Goal: Complete application form

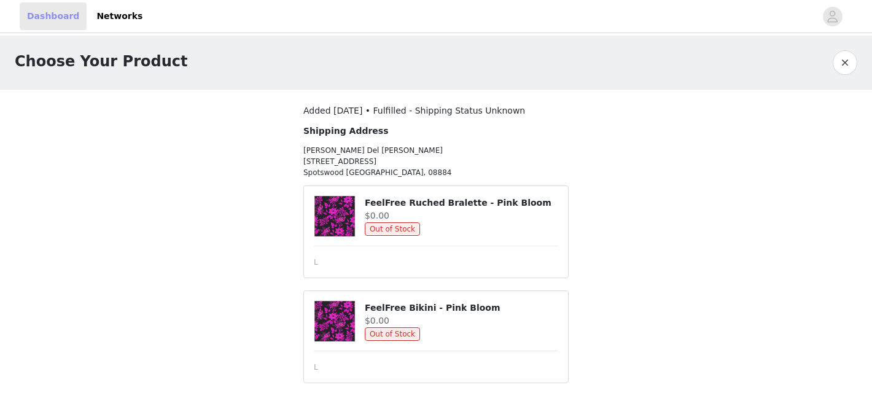
click at [58, 17] on link "Dashboard" at bounding box center [53, 16] width 67 height 28
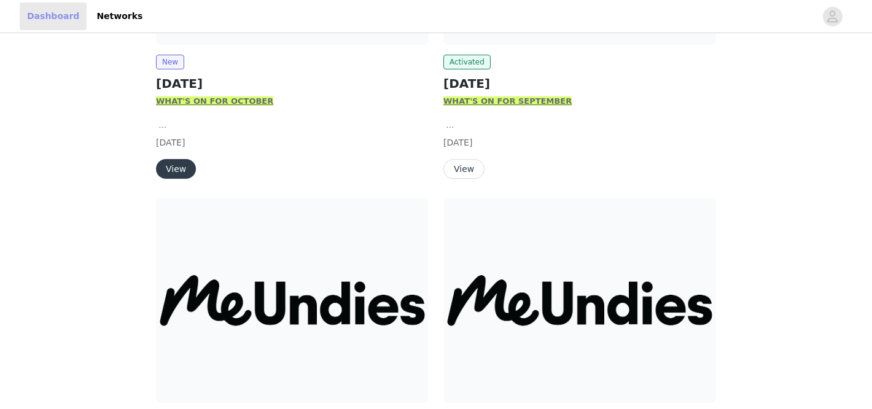
scroll to position [201, 0]
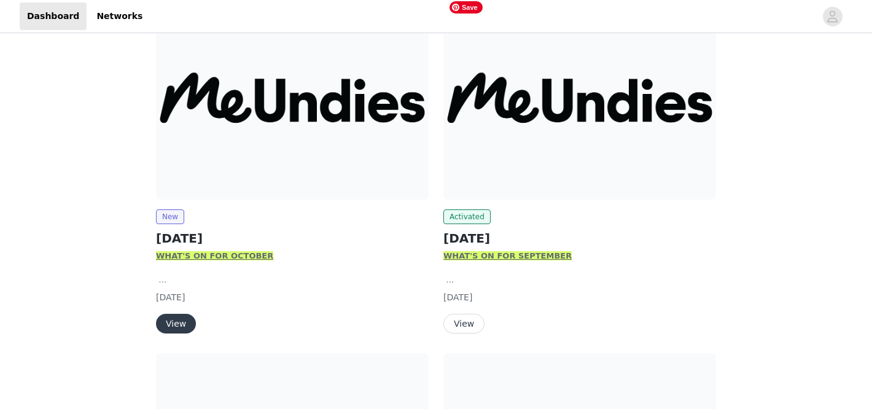
click at [494, 167] on img at bounding box center [580, 97] width 273 height 205
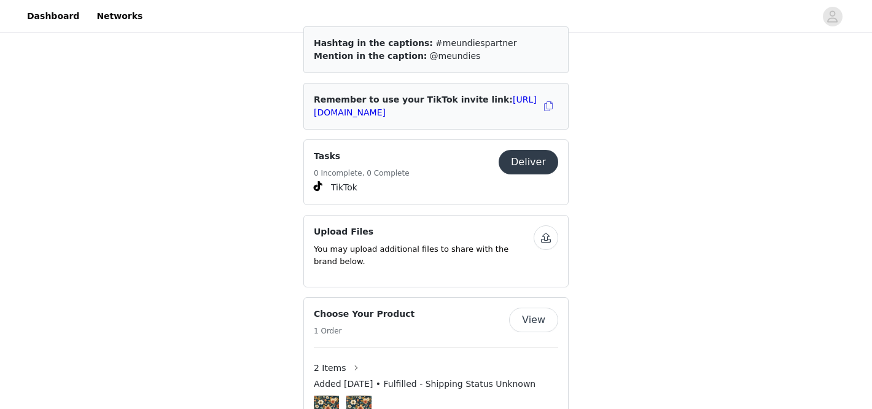
scroll to position [801, 0]
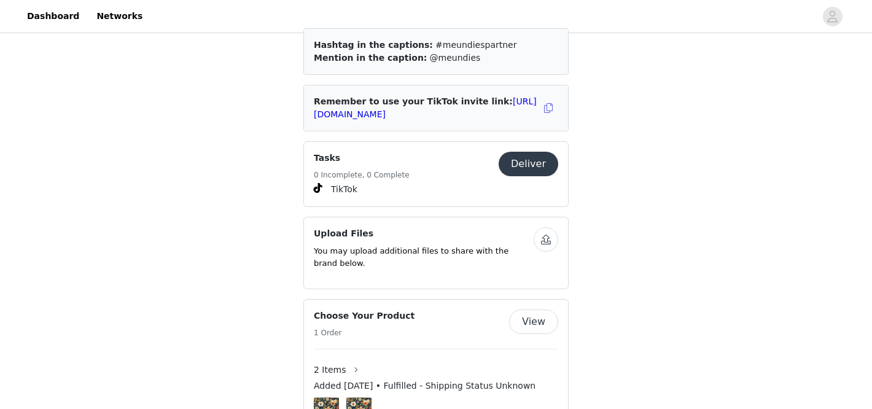
click at [521, 170] on button "Deliver" at bounding box center [529, 164] width 60 height 25
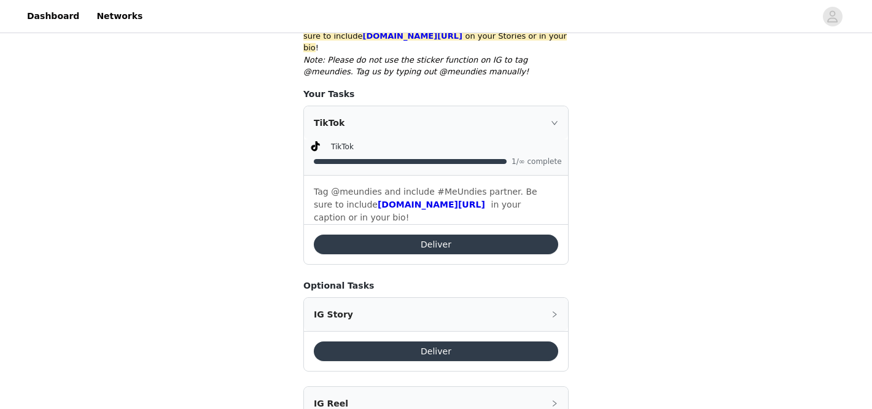
scroll to position [353, 0]
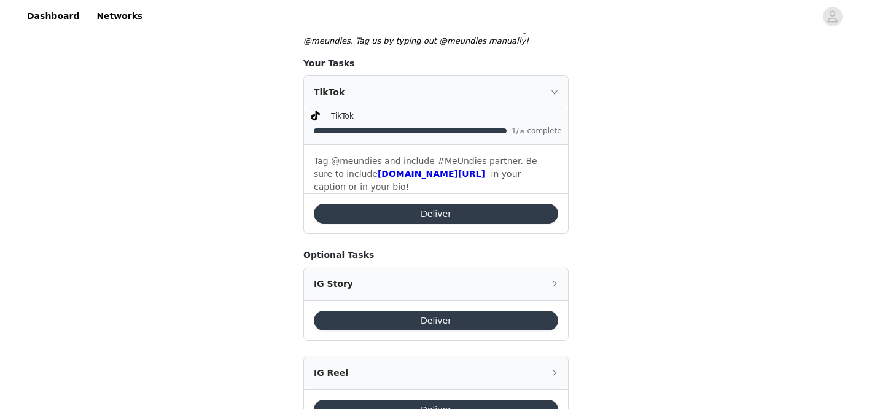
click at [453, 204] on button "Deliver" at bounding box center [436, 214] width 245 height 20
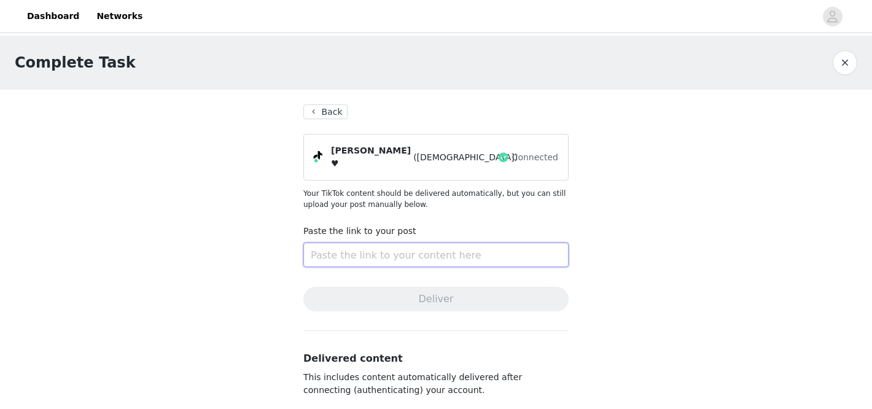
click at [350, 249] on input "text" at bounding box center [436, 255] width 265 height 25
paste input "https://www.tiktok.com/@kristenclairesophia/video/7555291287134440735?is_from_w…"
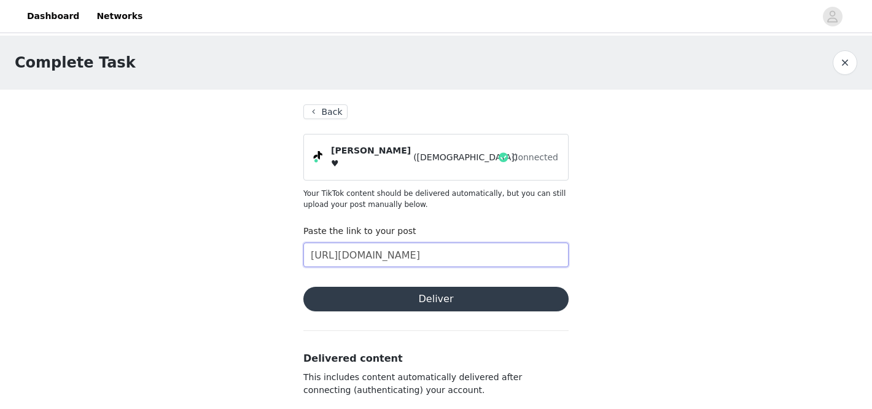
scroll to position [0, 428]
type input "https://www.tiktok.com/@kristenclairesophia/video/7555291287134440735?is_from_w…"
click at [367, 294] on button "Deliver" at bounding box center [436, 299] width 265 height 25
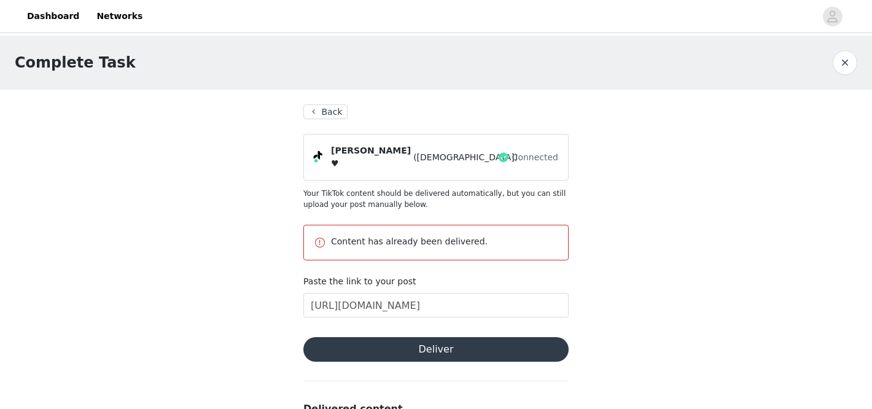
click at [841, 68] on button "button" at bounding box center [845, 62] width 25 height 25
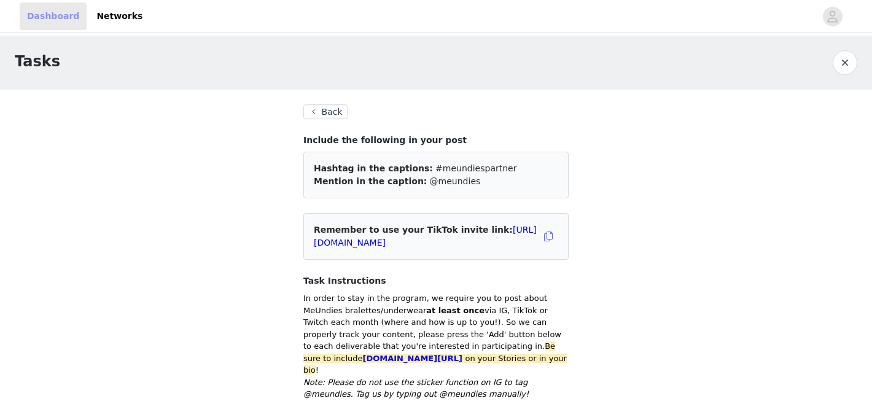
click at [47, 17] on link "Dashboard" at bounding box center [53, 16] width 67 height 28
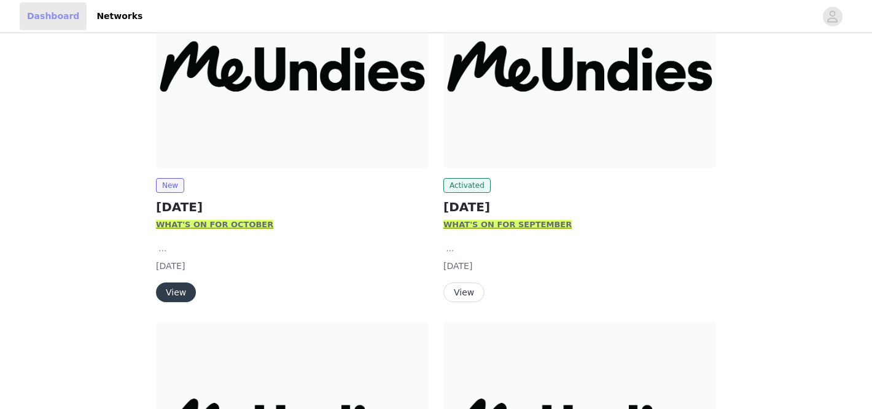
scroll to position [237, 0]
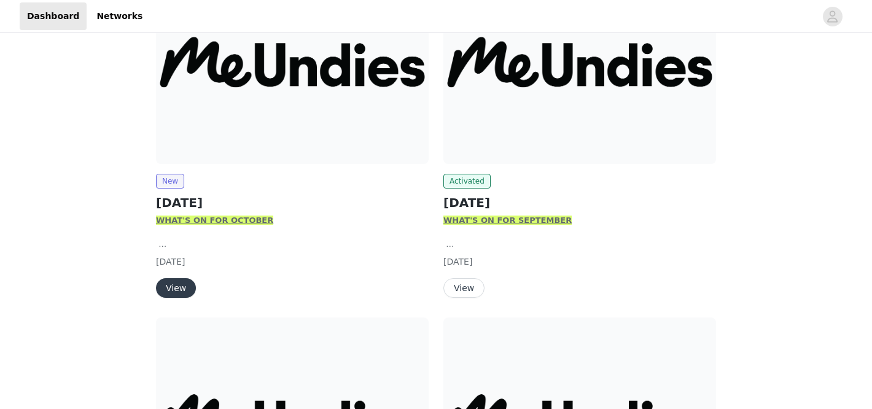
click at [176, 280] on button "View" at bounding box center [176, 288] width 40 height 20
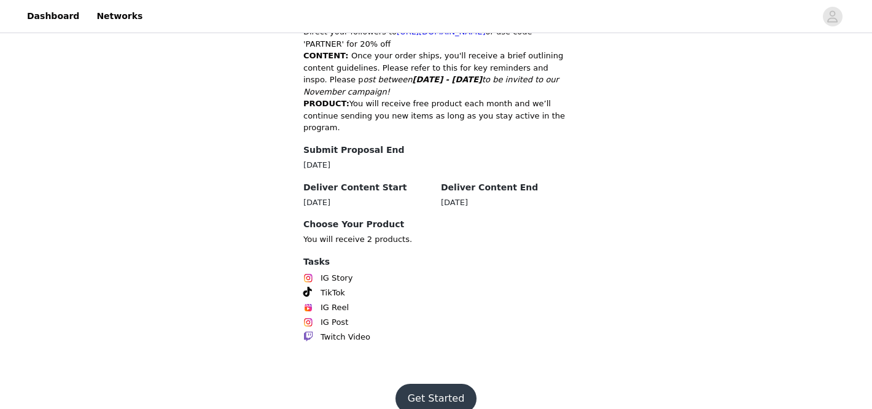
scroll to position [670, 0]
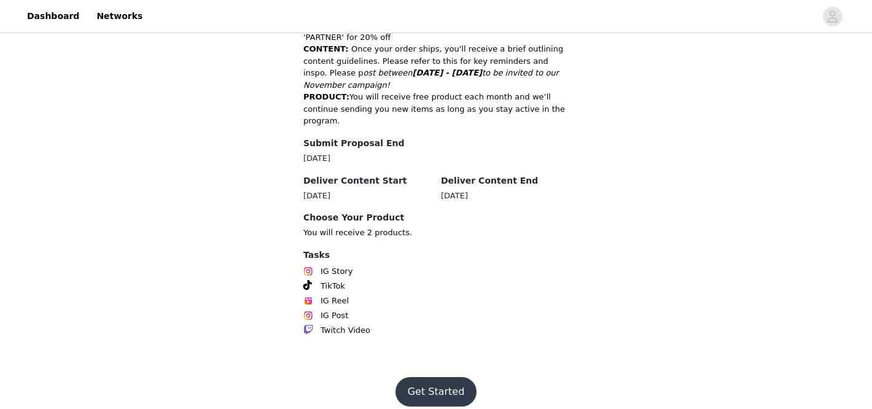
click at [436, 388] on button "Get Started" at bounding box center [437, 391] width 82 height 29
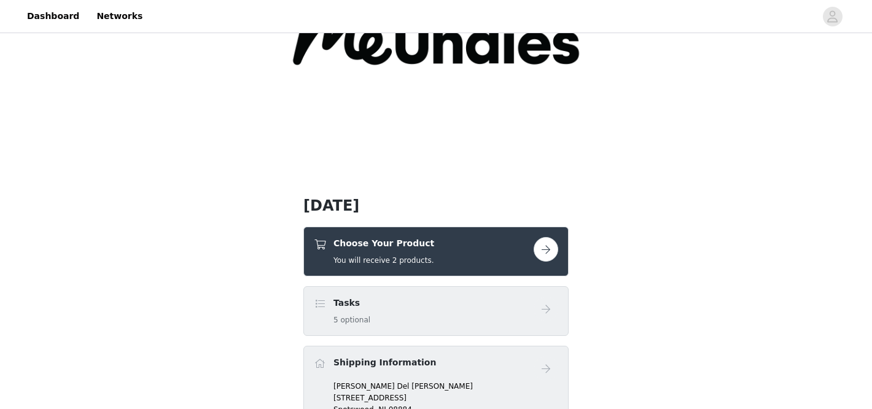
scroll to position [192, 0]
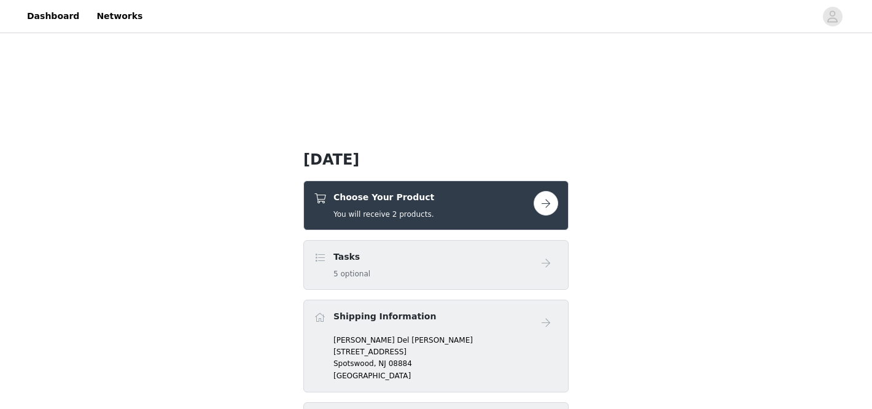
click at [541, 208] on button "button" at bounding box center [546, 203] width 25 height 25
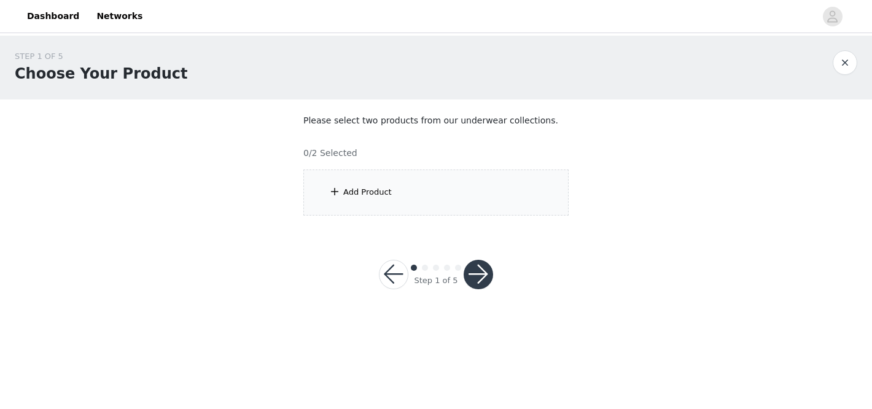
click at [440, 190] on div "Add Product" at bounding box center [436, 193] width 265 height 46
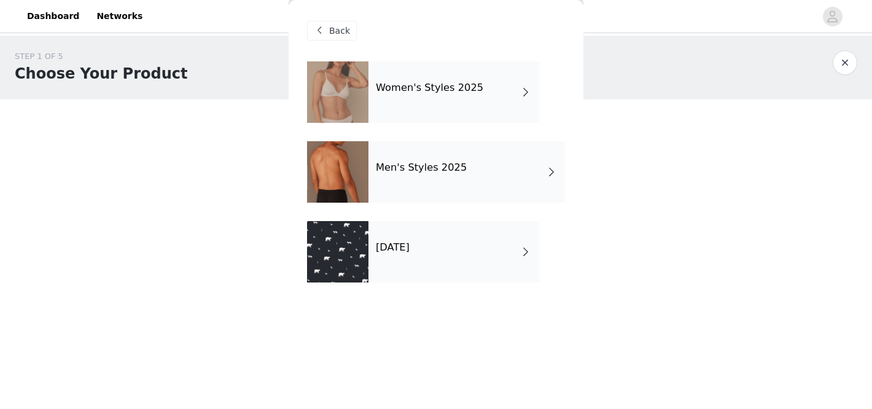
click at [451, 252] on div "[DATE]" at bounding box center [454, 251] width 171 height 61
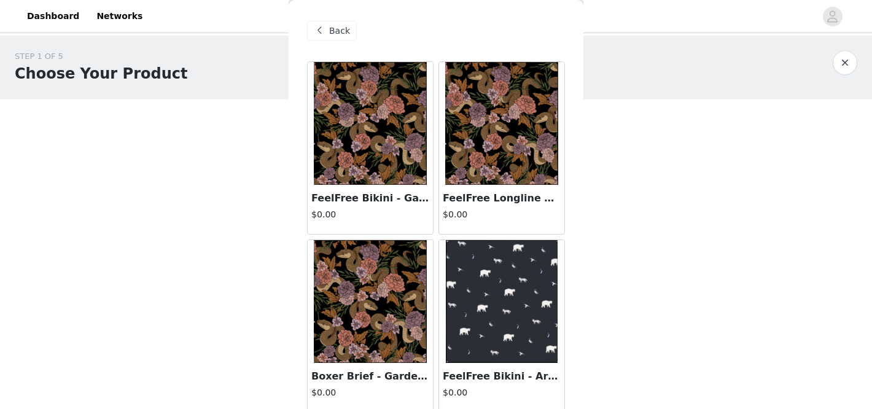
click at [850, 67] on button "button" at bounding box center [845, 62] width 25 height 25
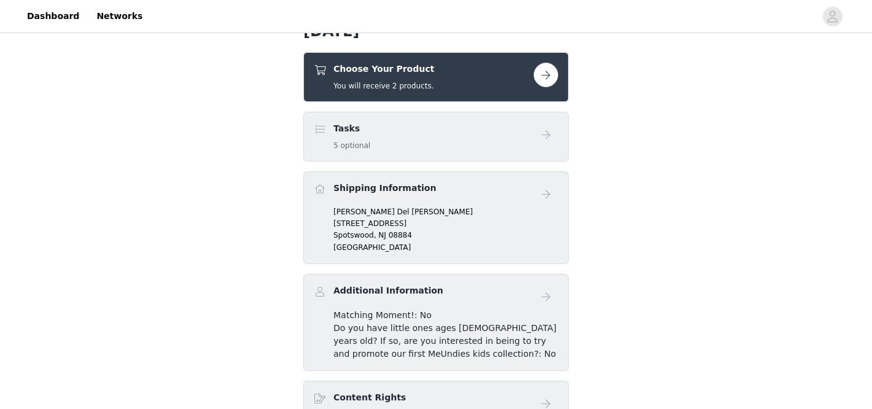
scroll to position [298, 0]
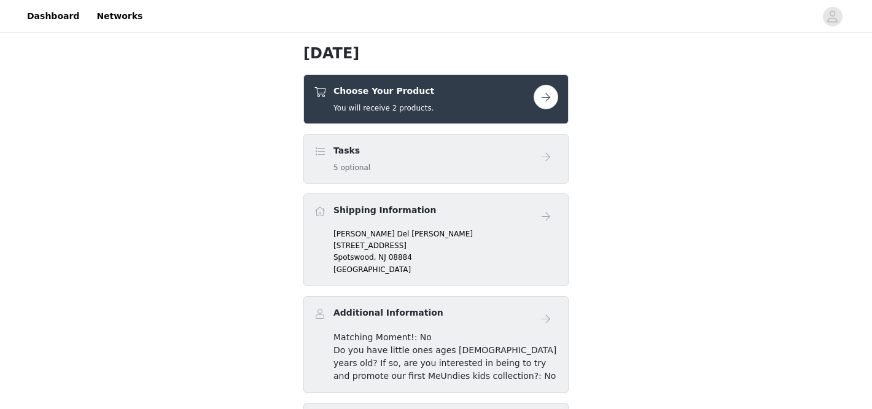
click at [546, 105] on button "button" at bounding box center [546, 97] width 25 height 25
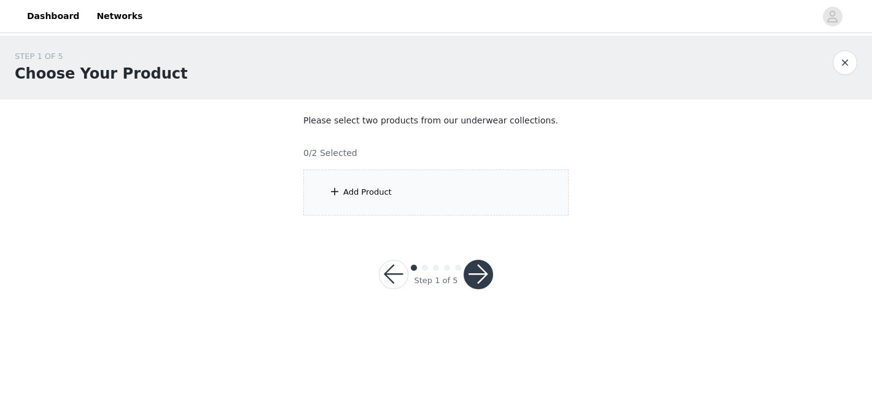
click at [404, 188] on div "Add Product" at bounding box center [436, 193] width 265 height 46
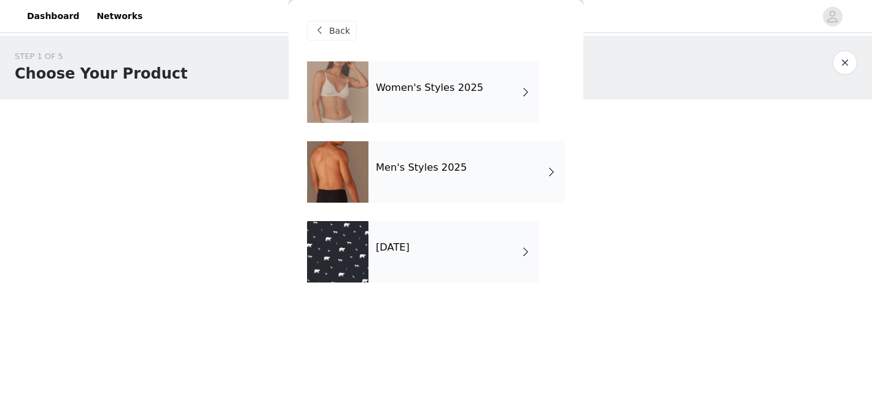
click at [453, 84] on h4 "Women's Styles 2025" at bounding box center [430, 87] width 108 height 11
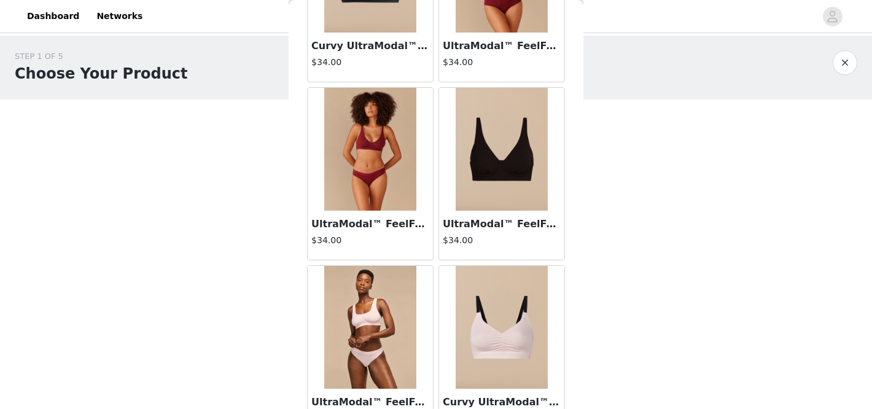
scroll to position [1471, 0]
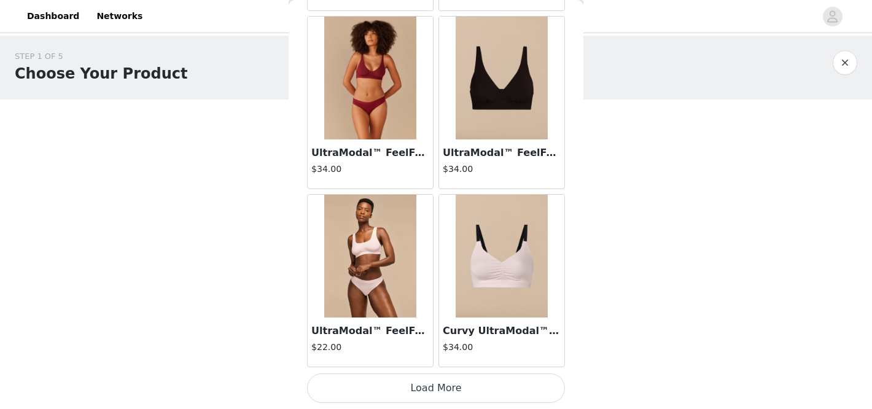
click at [440, 391] on button "Load More" at bounding box center [436, 388] width 258 height 29
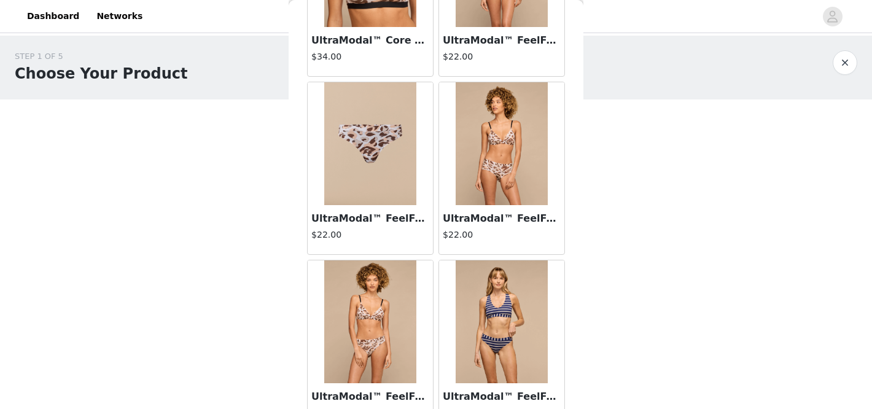
scroll to position [2321, 0]
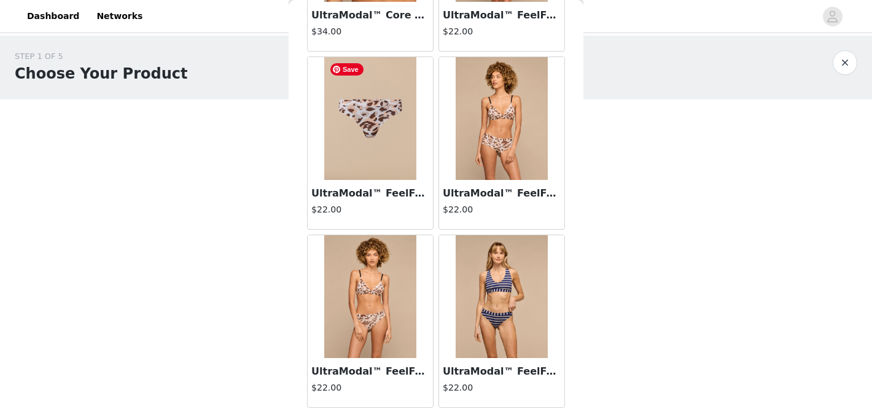
click at [390, 136] on img at bounding box center [370, 118] width 92 height 123
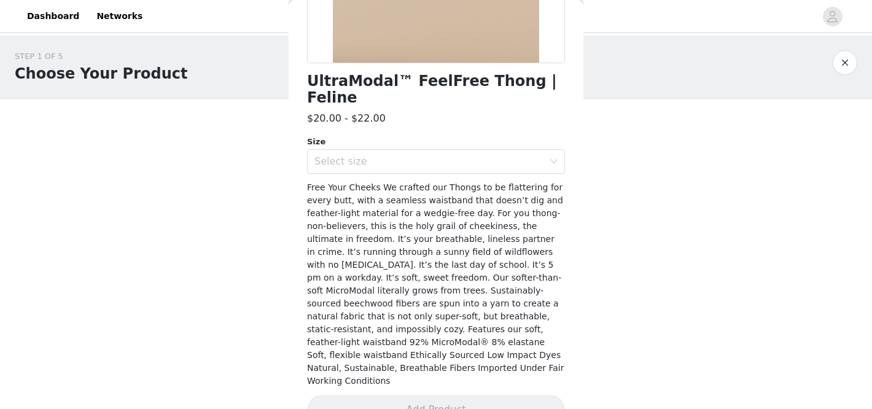
scroll to position [240, 0]
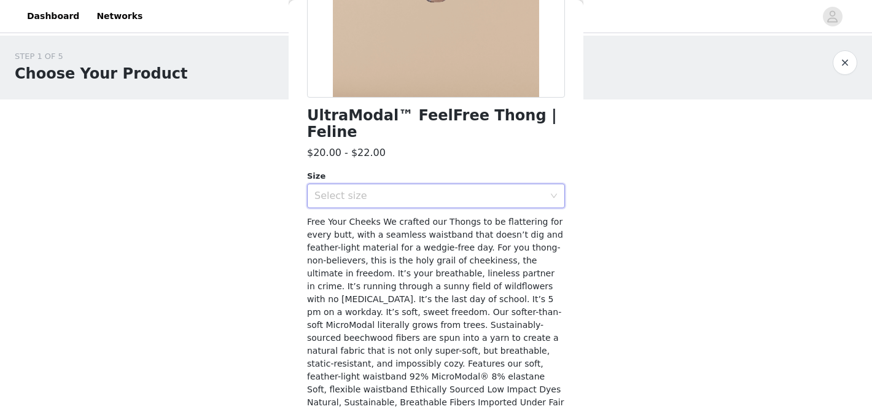
click at [369, 184] on div "Select size" at bounding box center [432, 195] width 235 height 23
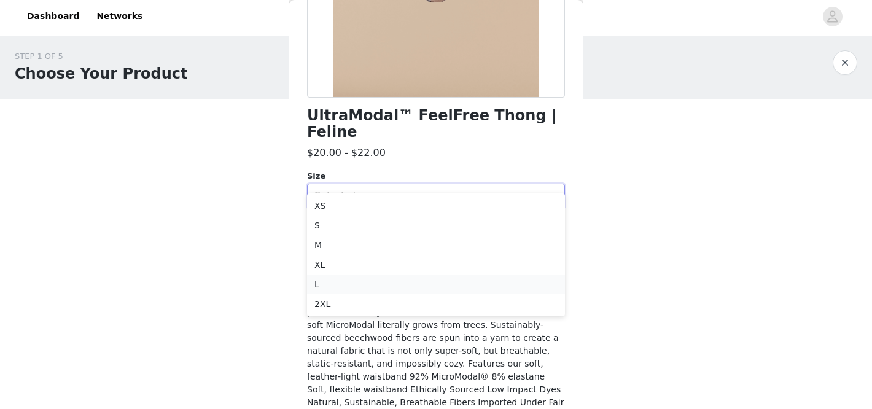
click at [348, 280] on li "L" at bounding box center [436, 285] width 258 height 20
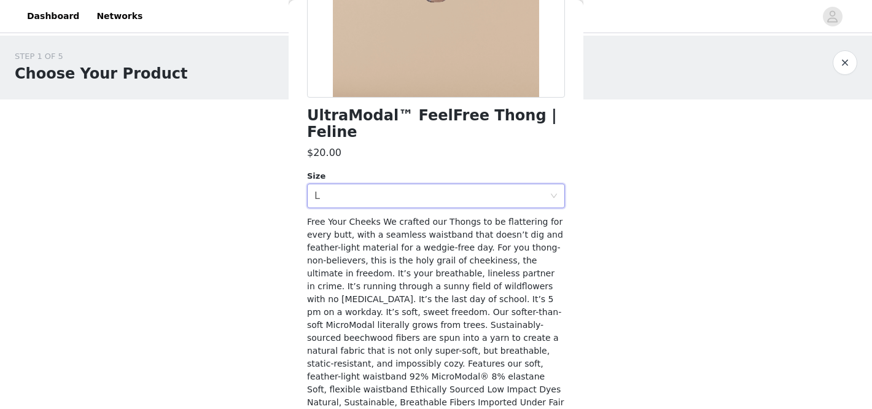
scroll to position [275, 0]
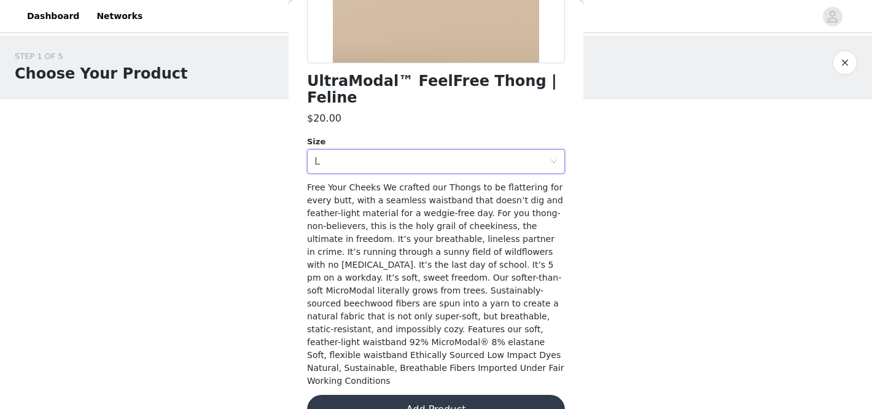
click at [421, 395] on button "Add Product" at bounding box center [436, 409] width 258 height 29
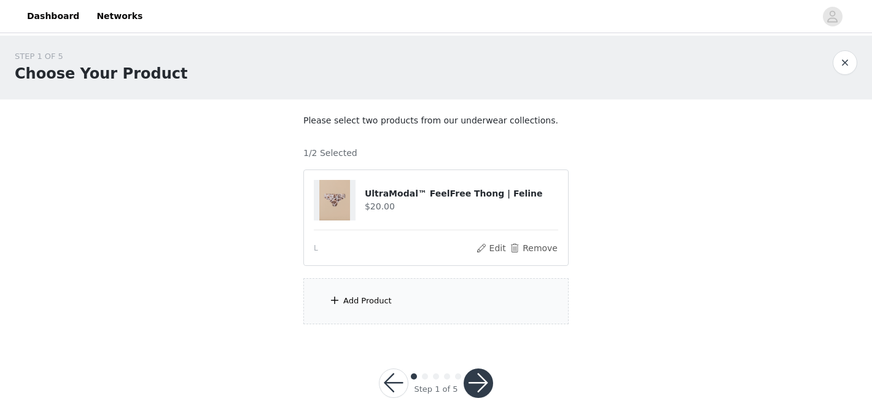
click at [356, 311] on div "Add Product" at bounding box center [436, 301] width 265 height 46
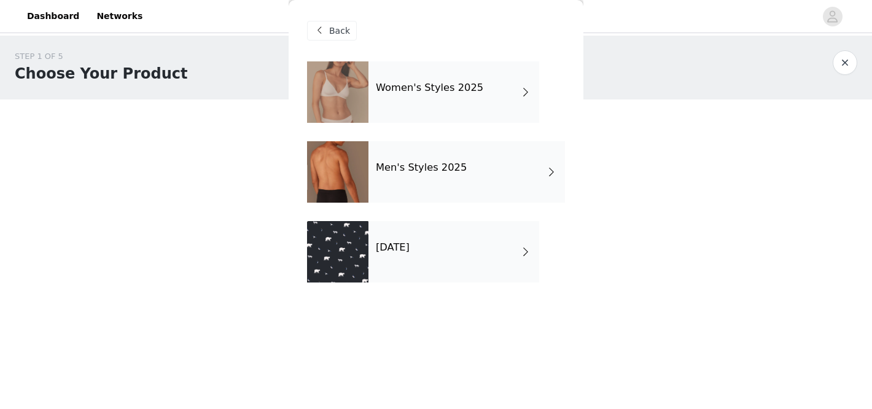
click at [455, 98] on div "Women's Styles 2025" at bounding box center [454, 91] width 171 height 61
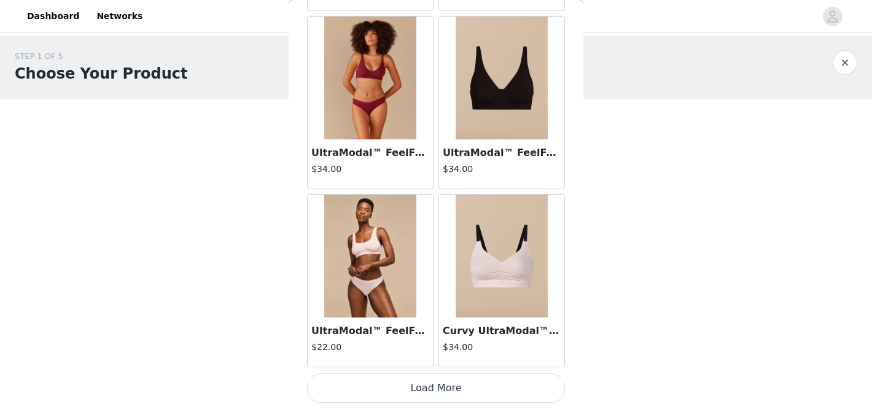
scroll to position [18, 0]
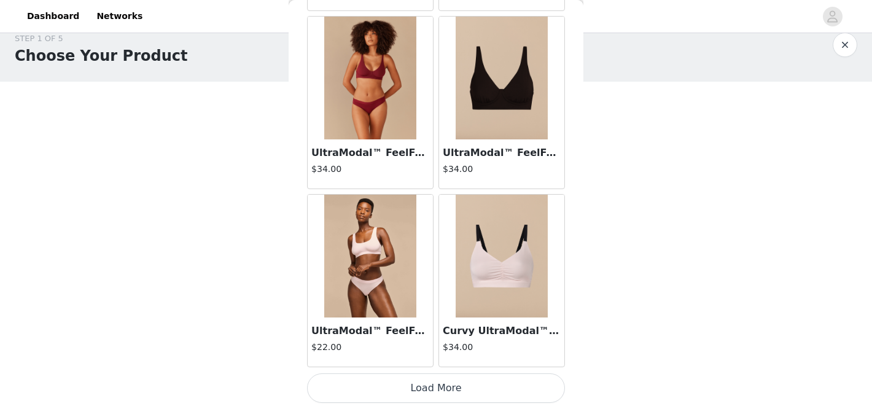
click at [426, 389] on button "Load More" at bounding box center [436, 388] width 258 height 29
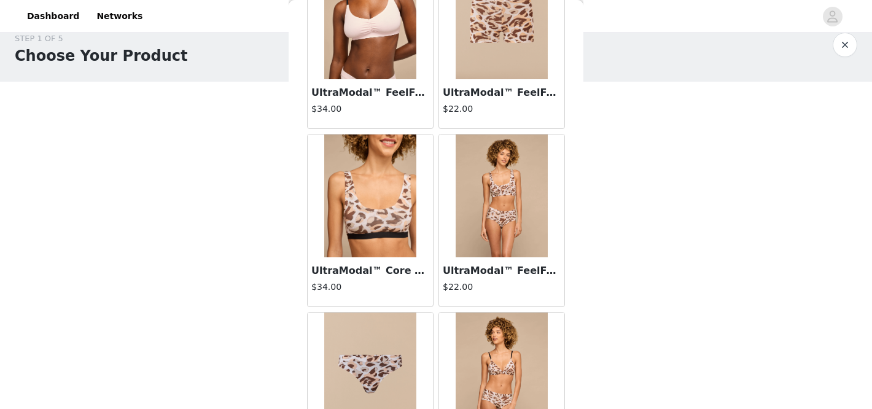
scroll to position [2082, 0]
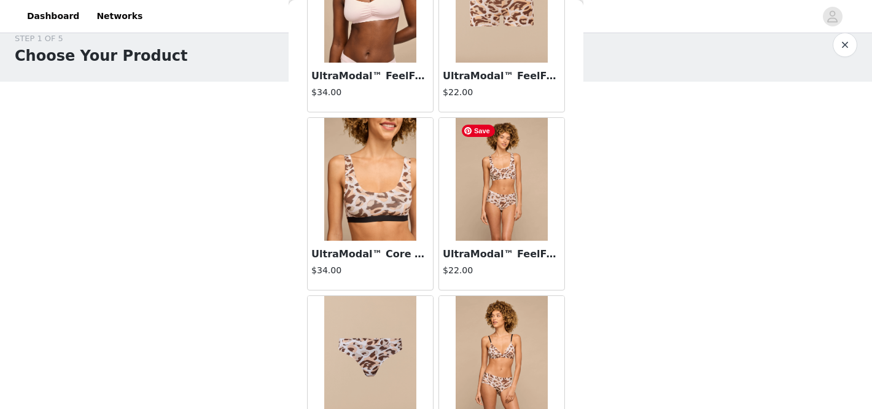
click at [511, 180] on img at bounding box center [502, 179] width 92 height 123
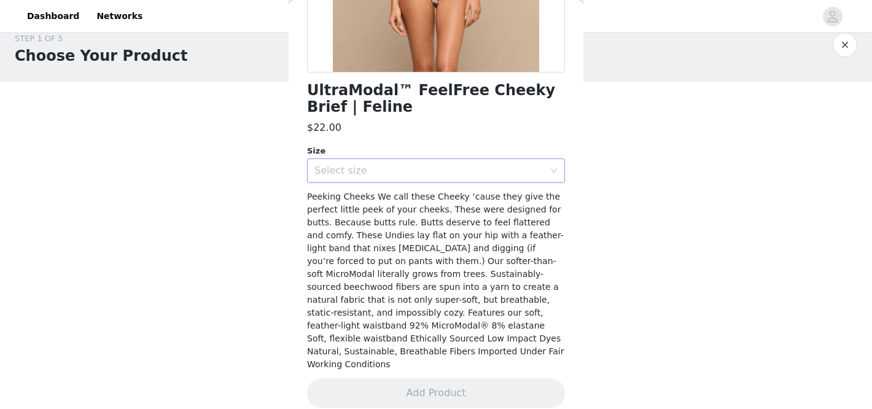
scroll to position [0, 0]
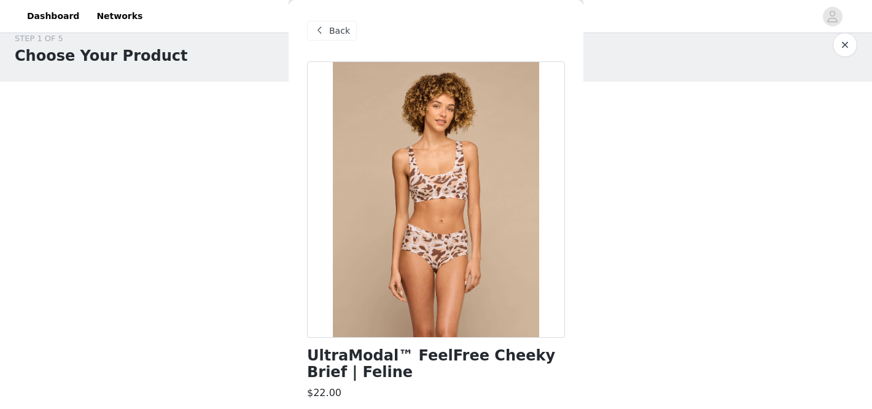
click at [342, 34] on span "Back" at bounding box center [339, 31] width 21 height 13
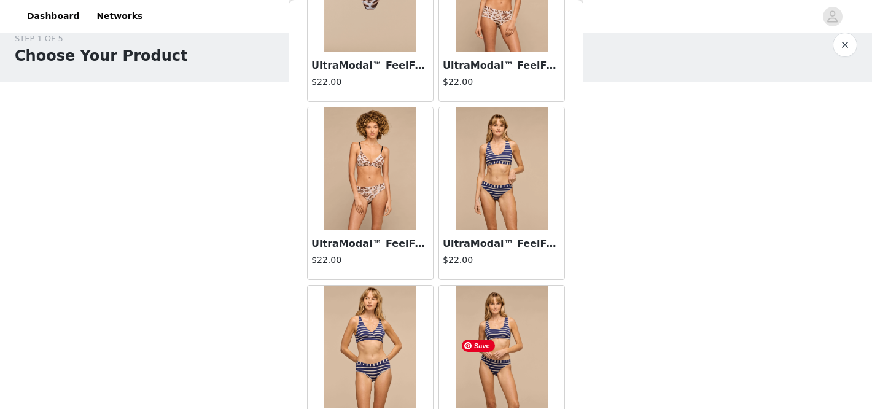
scroll to position [2368, 0]
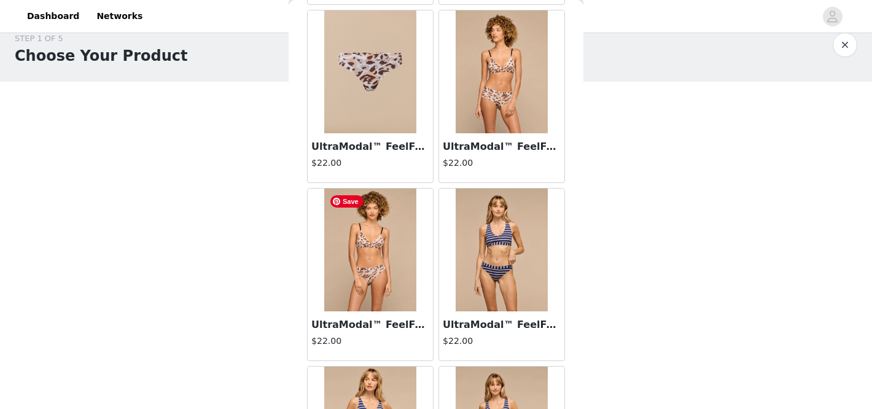
click at [371, 250] on img at bounding box center [370, 250] width 92 height 123
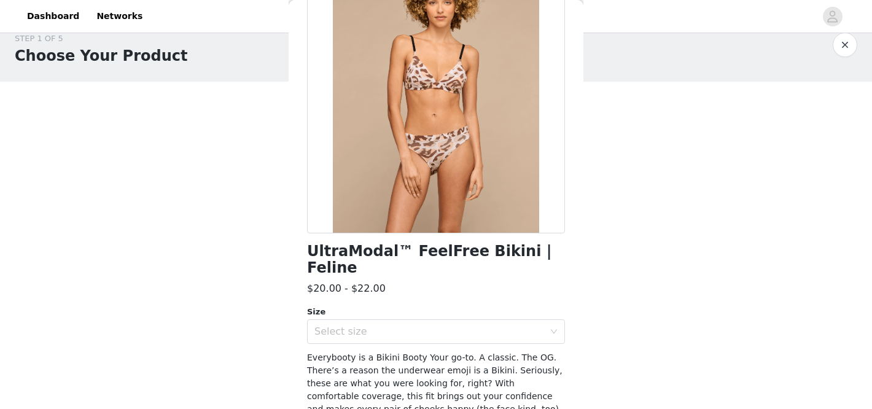
scroll to position [0, 0]
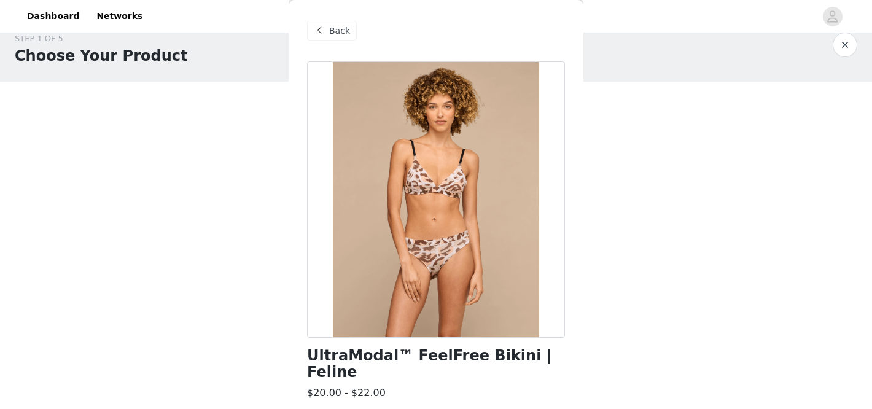
click at [325, 29] on span at bounding box center [319, 30] width 15 height 15
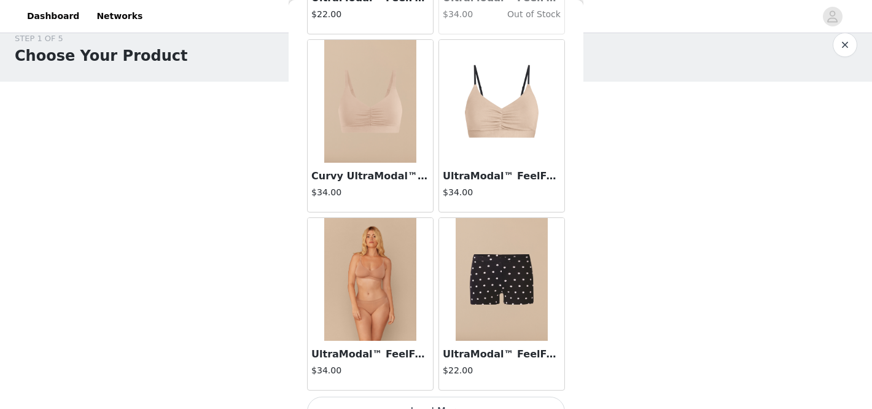
scroll to position [3253, 0]
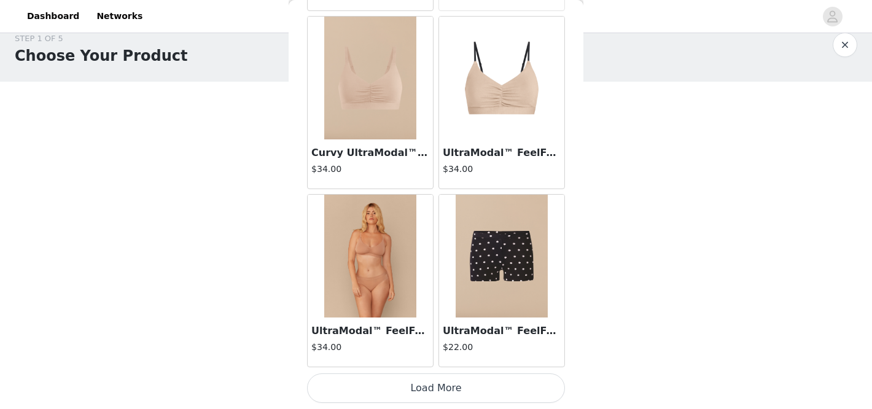
click at [428, 390] on button "Load More" at bounding box center [436, 388] width 258 height 29
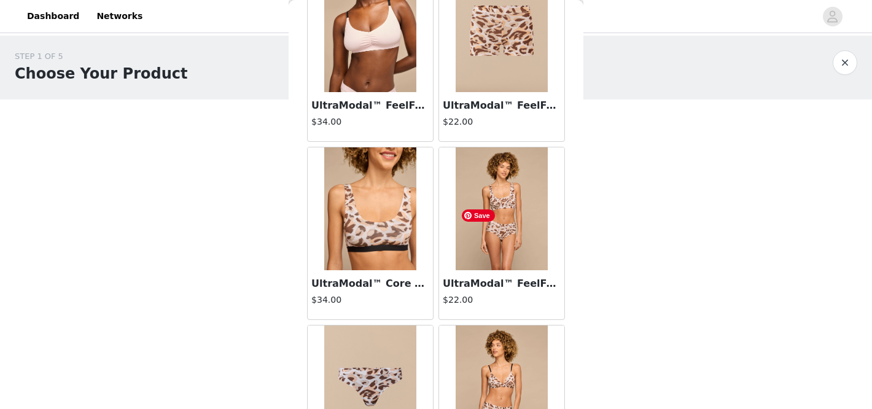
scroll to position [2054, 0]
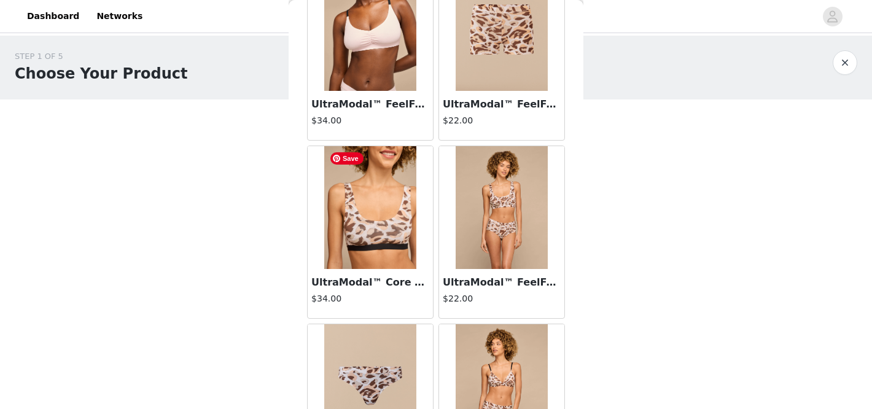
click at [388, 228] on img at bounding box center [370, 207] width 92 height 123
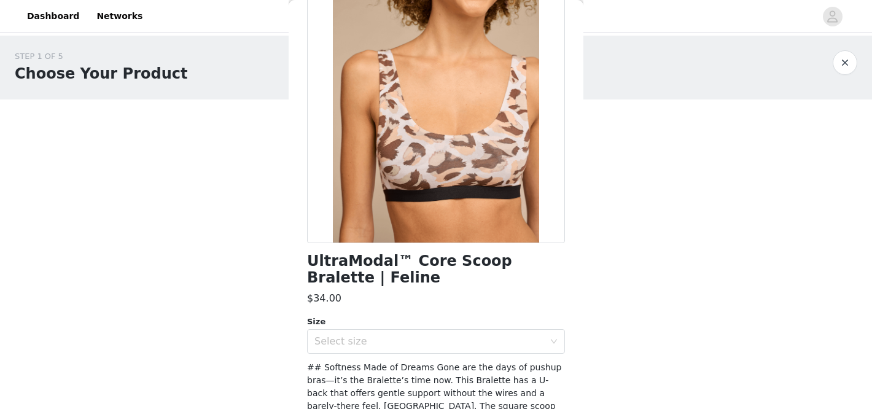
scroll to position [304, 0]
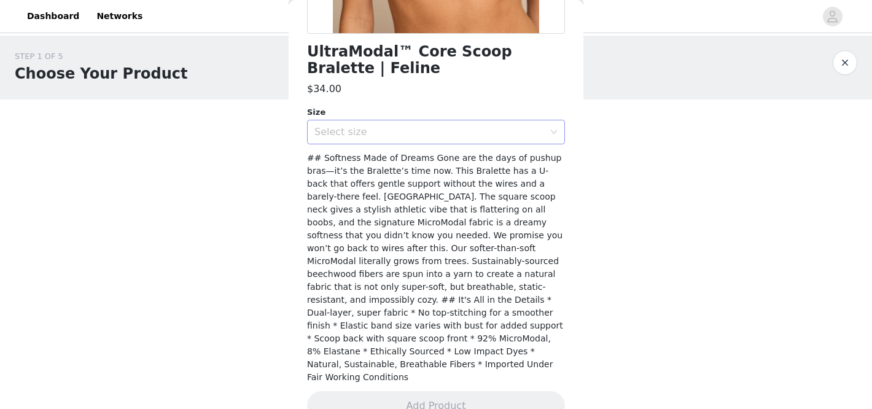
click at [451, 128] on div "Select size" at bounding box center [430, 132] width 230 height 12
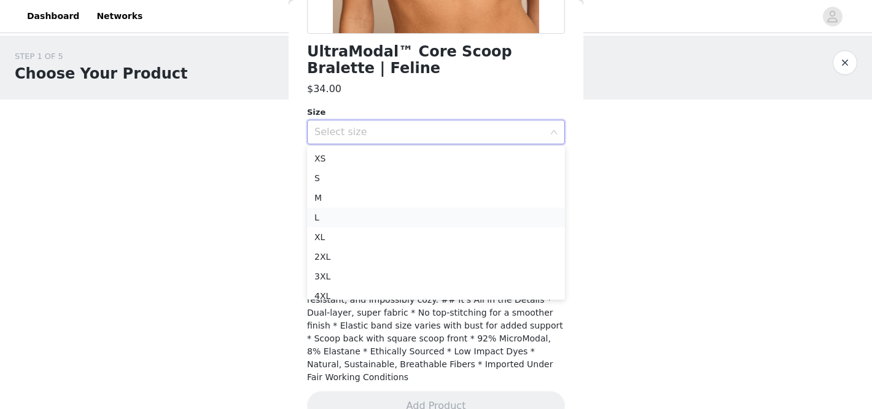
click at [359, 219] on li "L" at bounding box center [436, 218] width 258 height 20
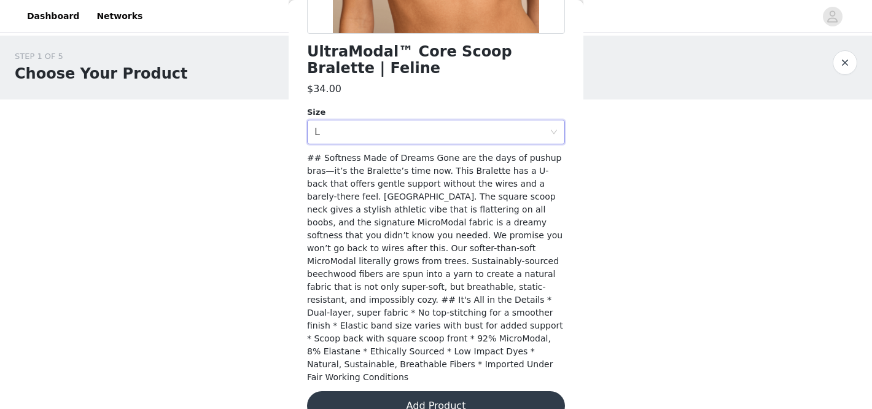
click at [407, 391] on button "Add Product" at bounding box center [436, 405] width 258 height 29
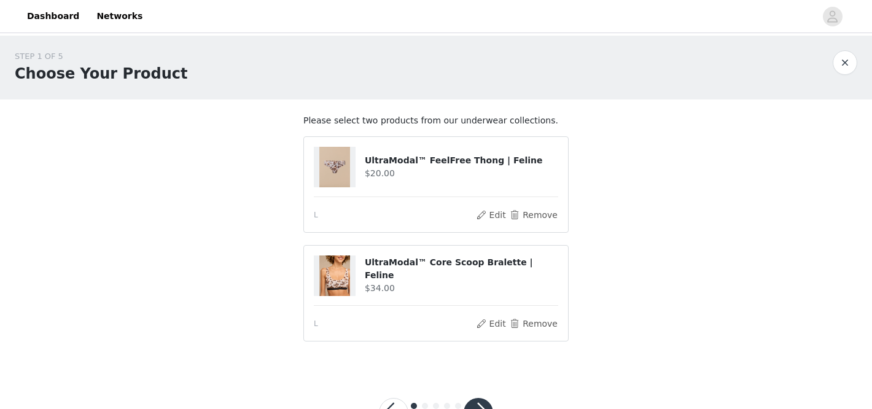
scroll to position [47, 0]
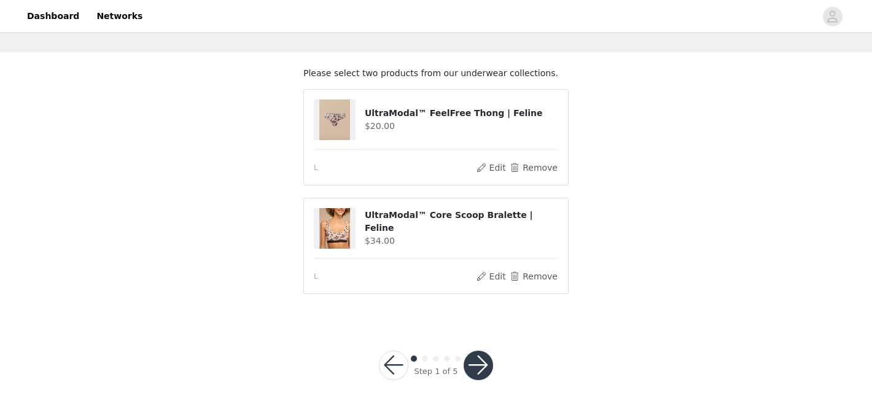
click at [483, 363] on button "button" at bounding box center [478, 365] width 29 height 29
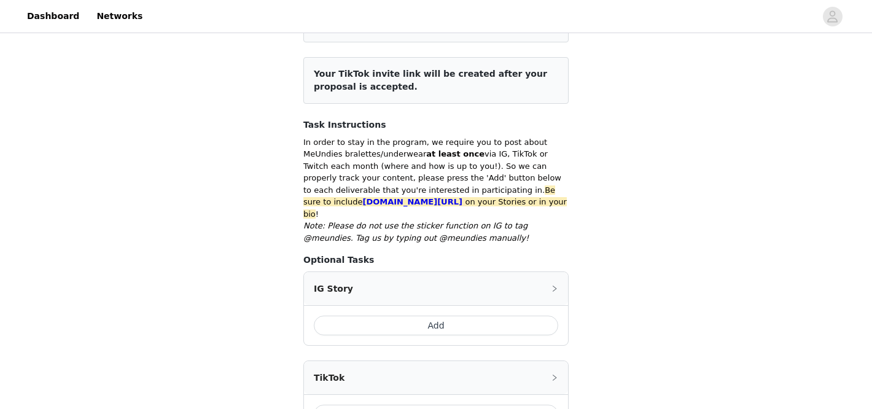
scroll to position [275, 0]
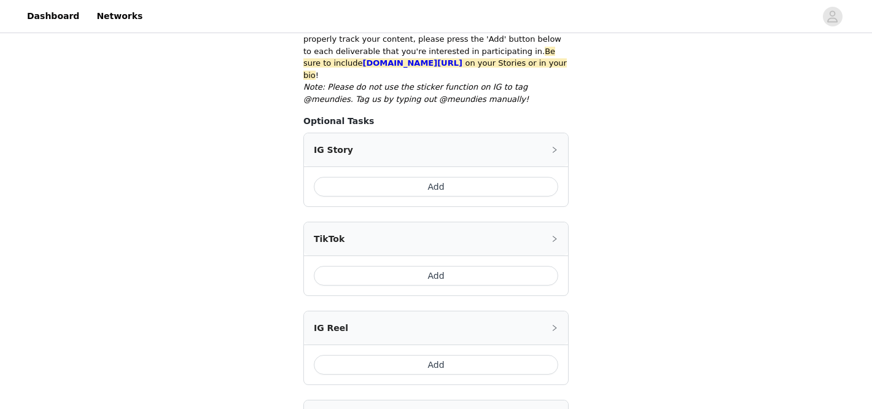
click at [438, 266] on button "Add" at bounding box center [436, 276] width 245 height 20
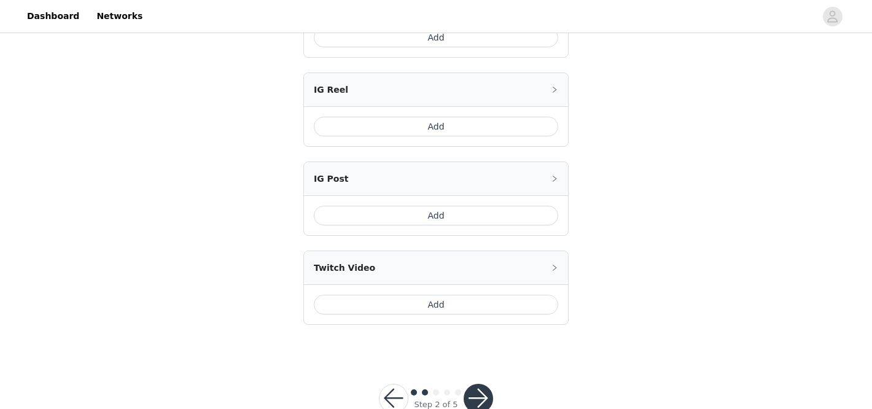
scroll to position [638, 0]
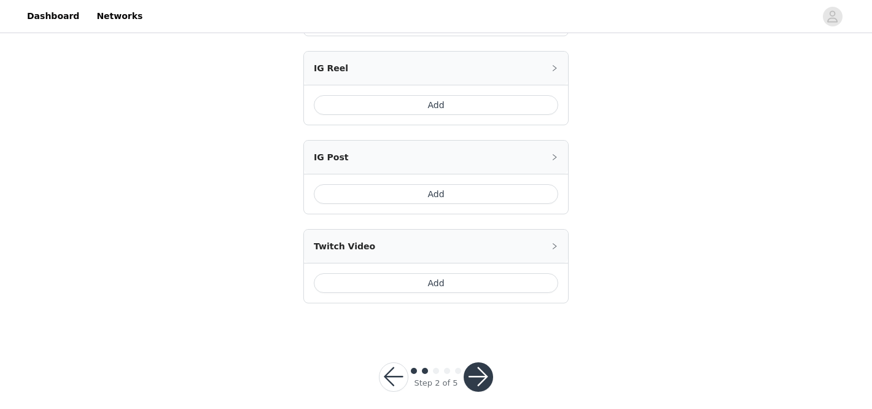
click at [472, 362] on button "button" at bounding box center [478, 376] width 29 height 29
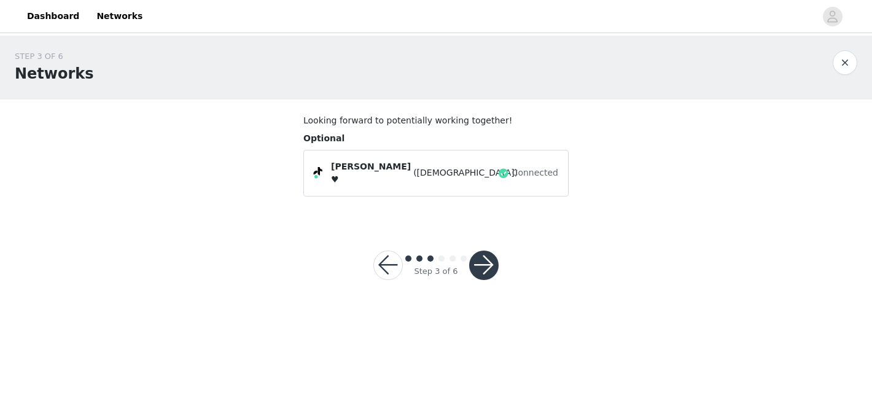
click at [493, 264] on button "button" at bounding box center [483, 265] width 29 height 29
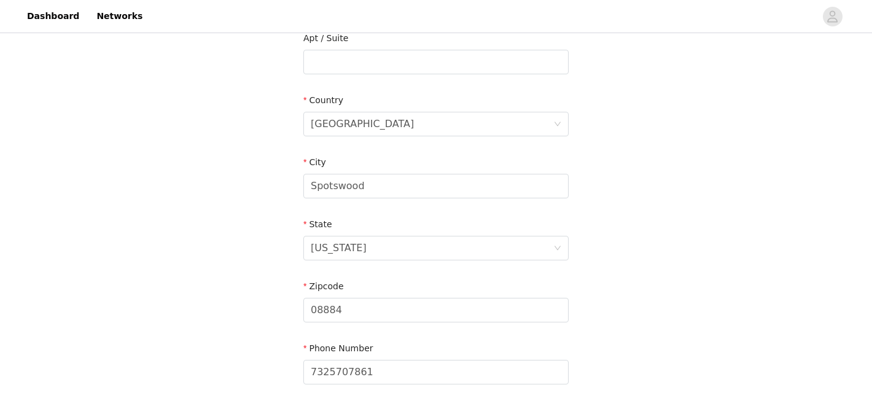
scroll to position [427, 0]
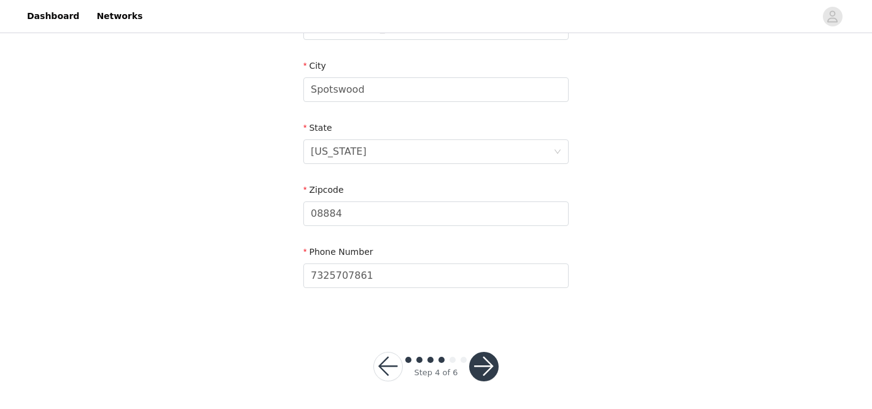
click at [488, 364] on button "button" at bounding box center [483, 366] width 29 height 29
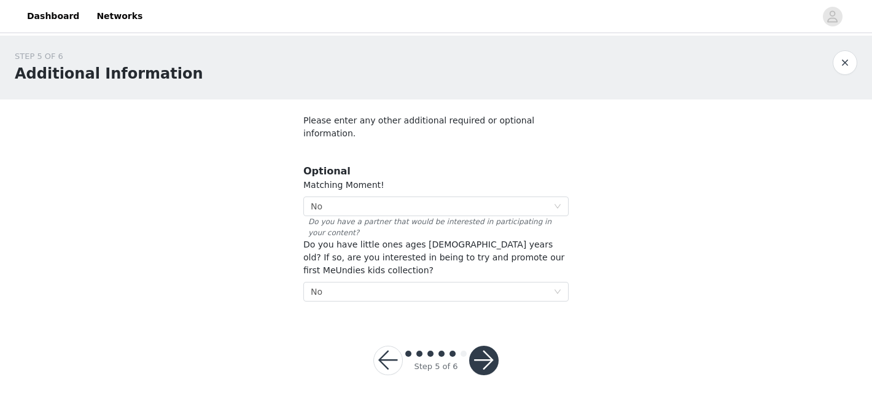
click at [484, 350] on button "button" at bounding box center [483, 360] width 29 height 29
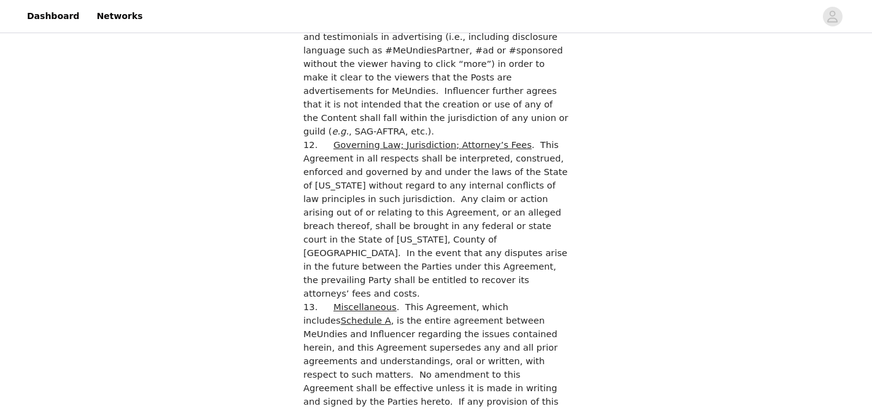
scroll to position [3554, 0]
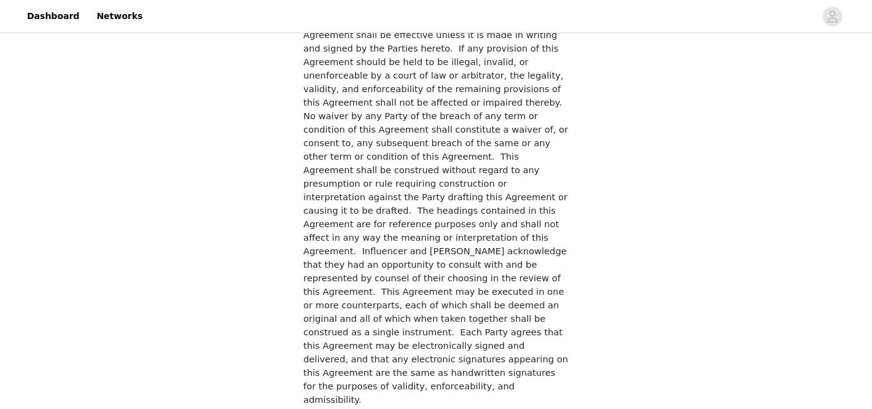
checkbox input "true"
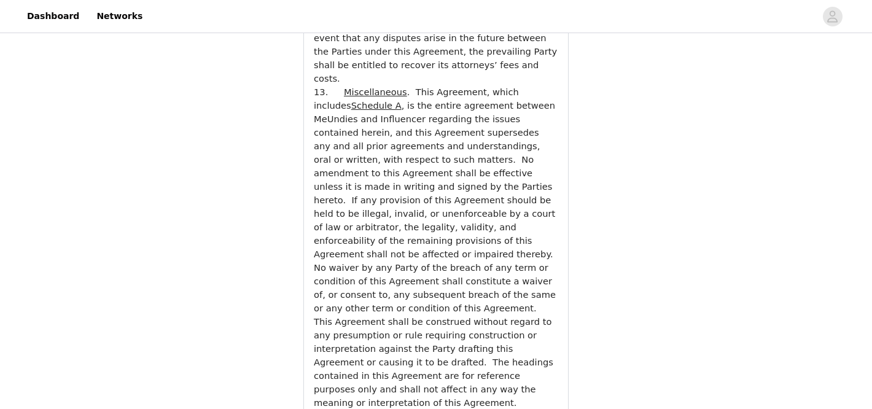
scroll to position [4614, 0]
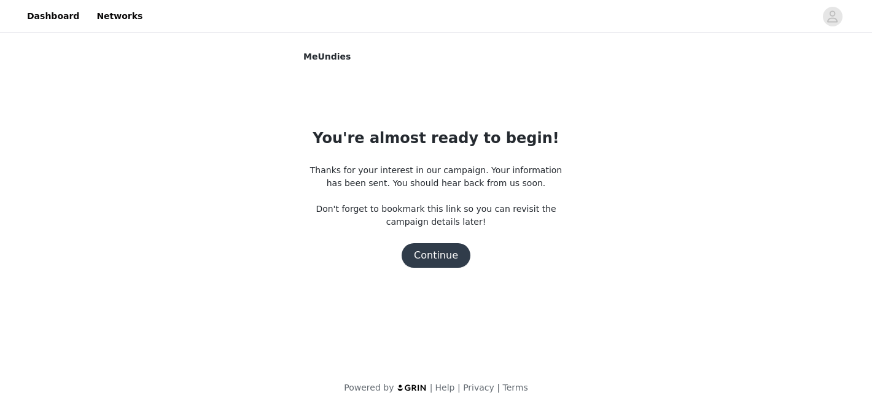
scroll to position [0, 0]
click at [443, 264] on button "Continue" at bounding box center [436, 255] width 69 height 25
